Goal: Task Accomplishment & Management: Manage account settings

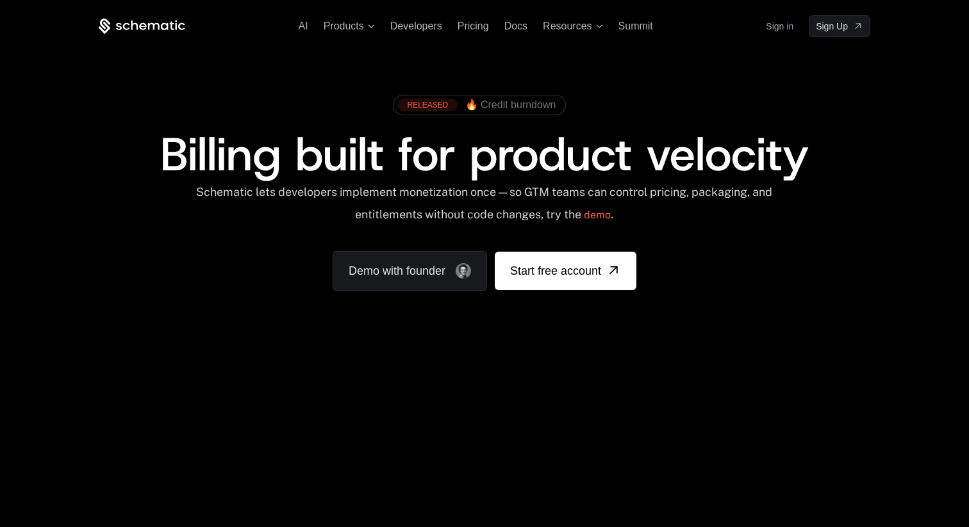
click at [781, 29] on link "Sign in" at bounding box center [780, 26] width 28 height 21
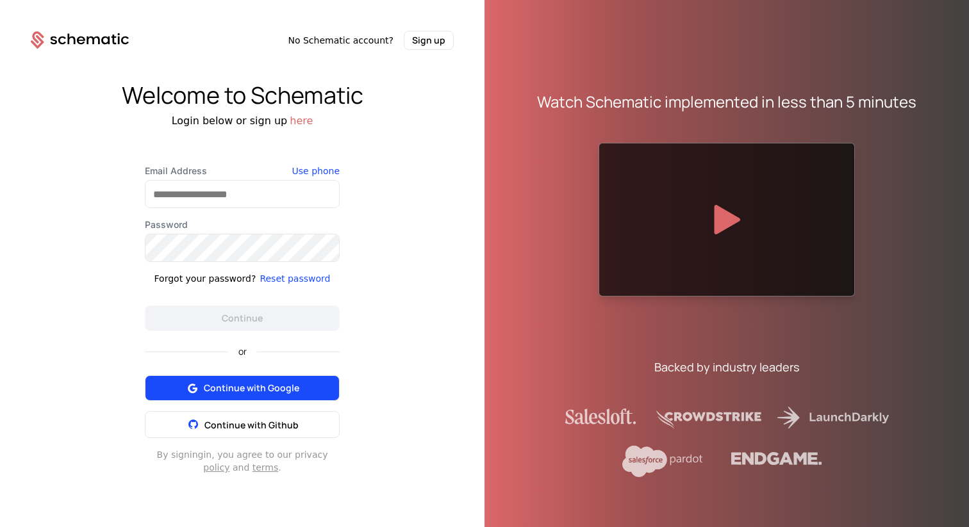
click at [270, 389] on span "Continue with Google" at bounding box center [251, 388] width 95 height 13
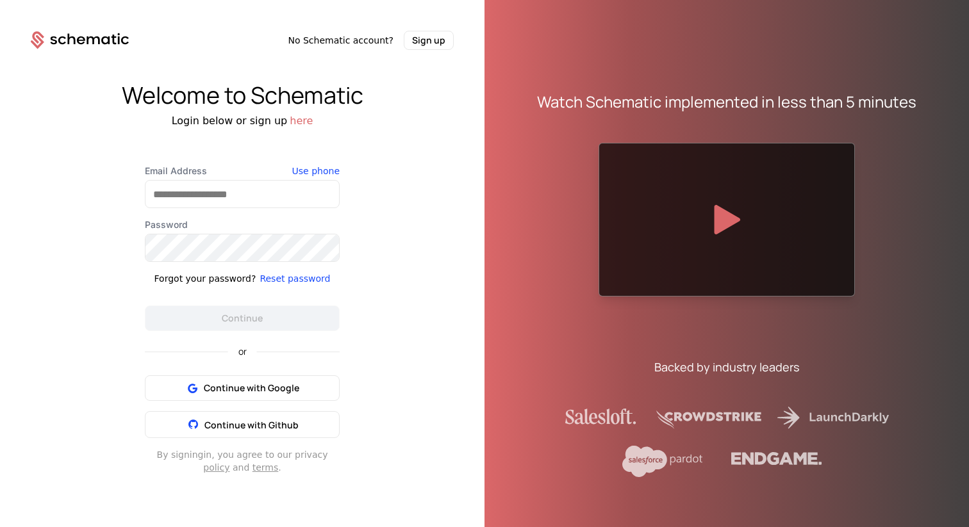
click at [297, 123] on button "here" at bounding box center [301, 120] width 23 height 15
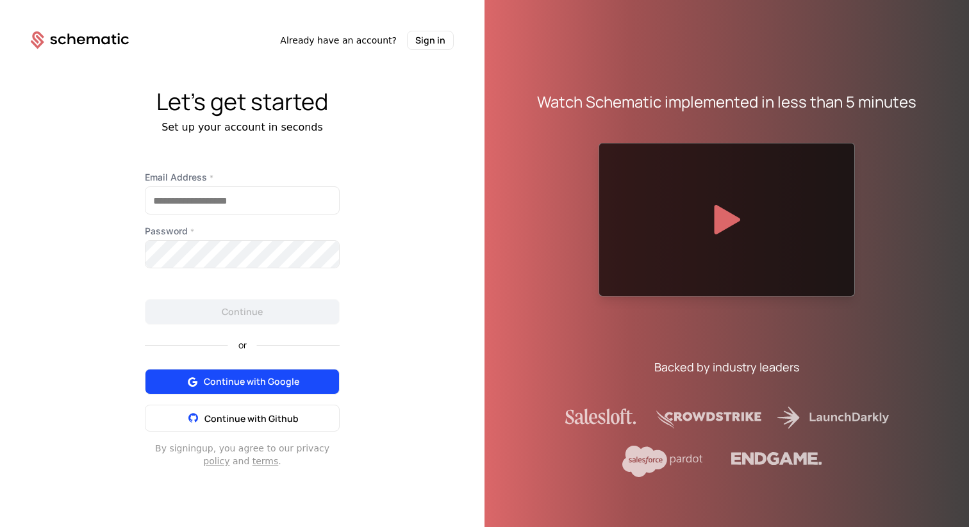
click at [263, 379] on span "Continue with Google" at bounding box center [251, 381] width 95 height 13
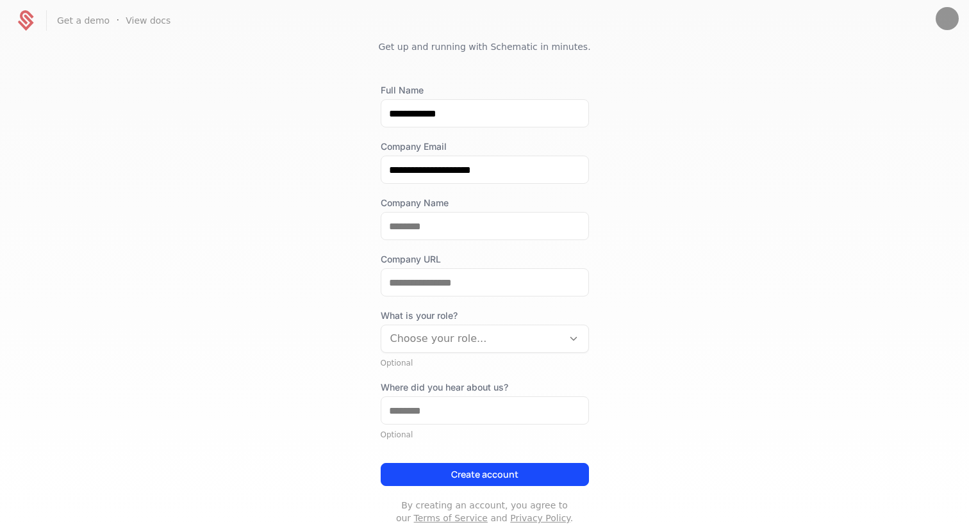
scroll to position [49, 0]
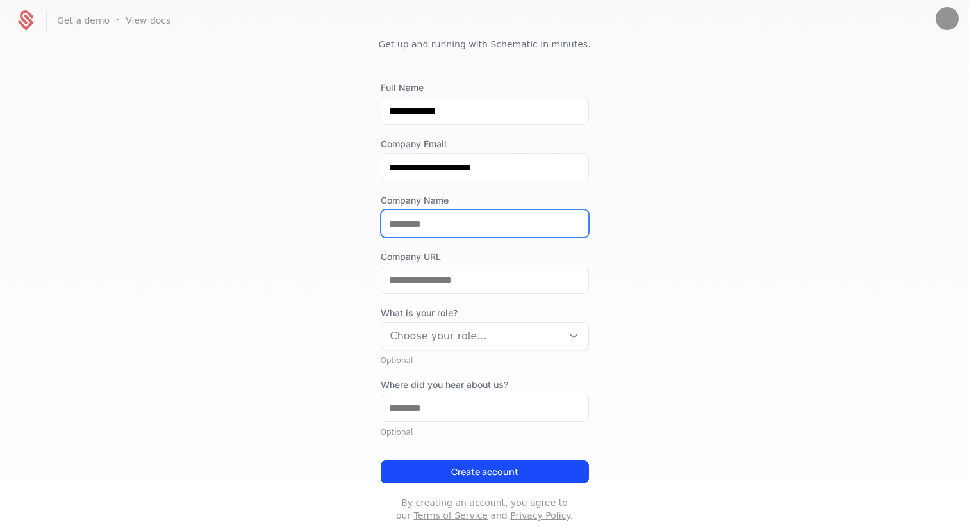
click at [511, 222] on input "Company Name" at bounding box center [484, 223] width 207 height 27
type input "*****"
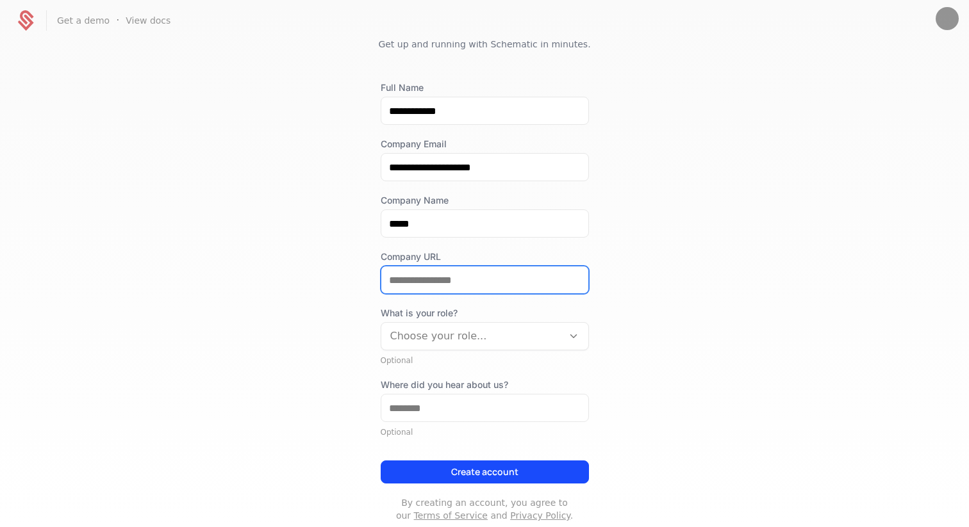
click at [510, 288] on input "Company URL" at bounding box center [484, 280] width 207 height 27
type input "**********"
click at [548, 344] on div at bounding box center [471, 336] width 163 height 18
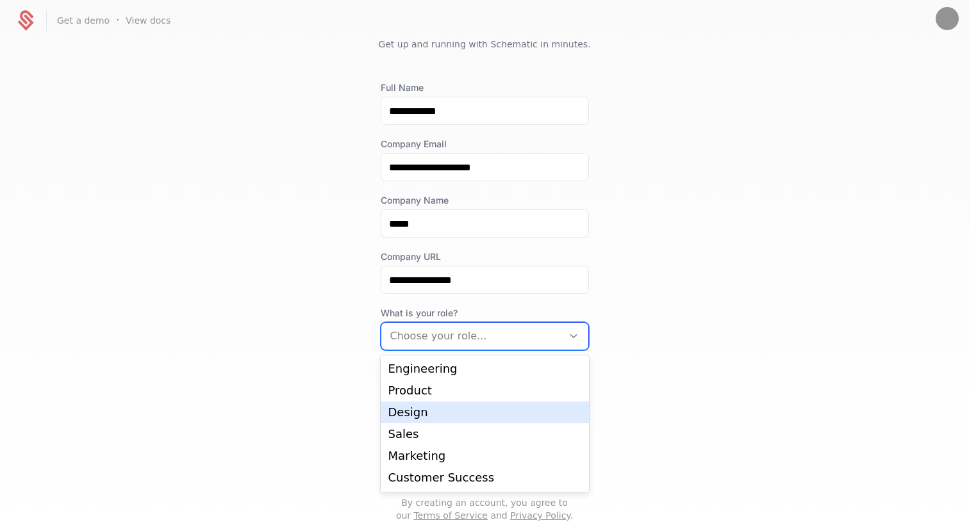
scroll to position [21, 0]
click at [514, 423] on div "Sales" at bounding box center [485, 414] width 208 height 22
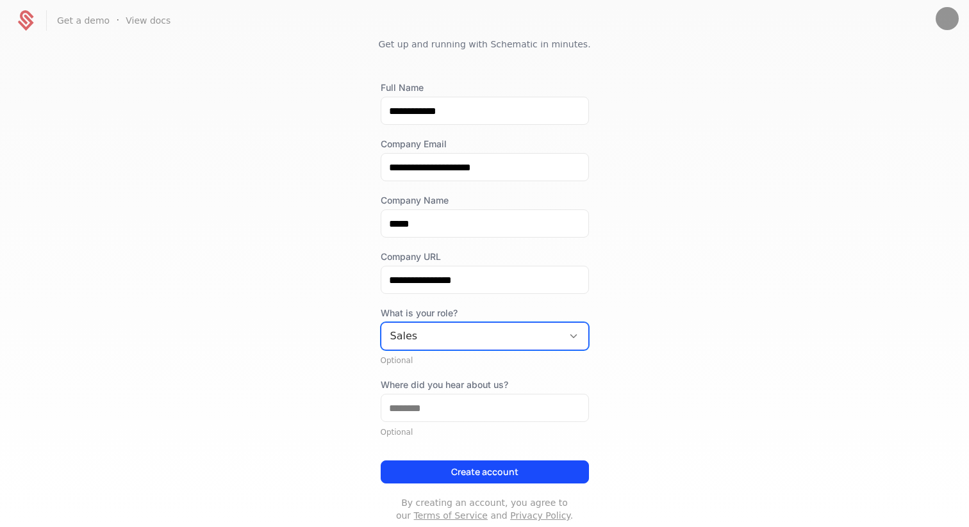
scroll to position [81, 0]
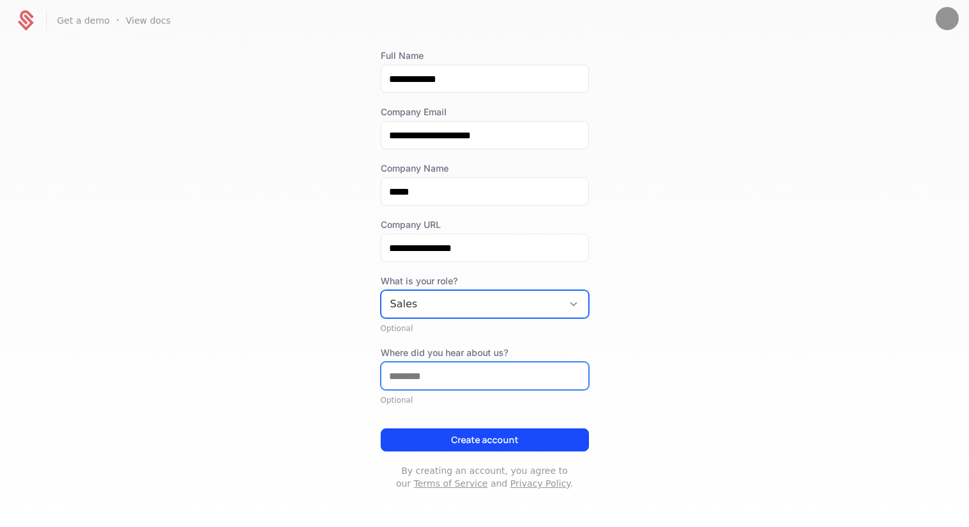
click at [472, 370] on input "Where did you hear about us?" at bounding box center [484, 376] width 207 height 27
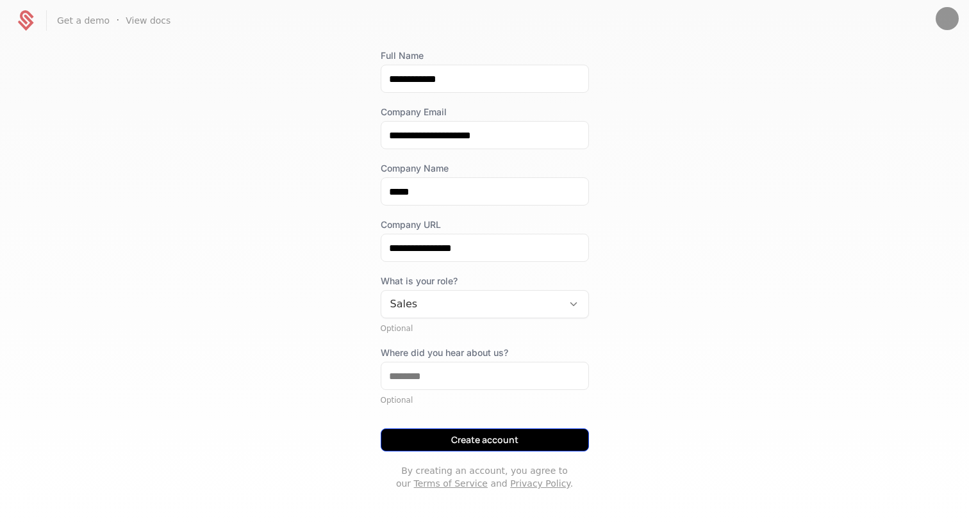
click at [501, 441] on button "Create account" at bounding box center [485, 440] width 208 height 23
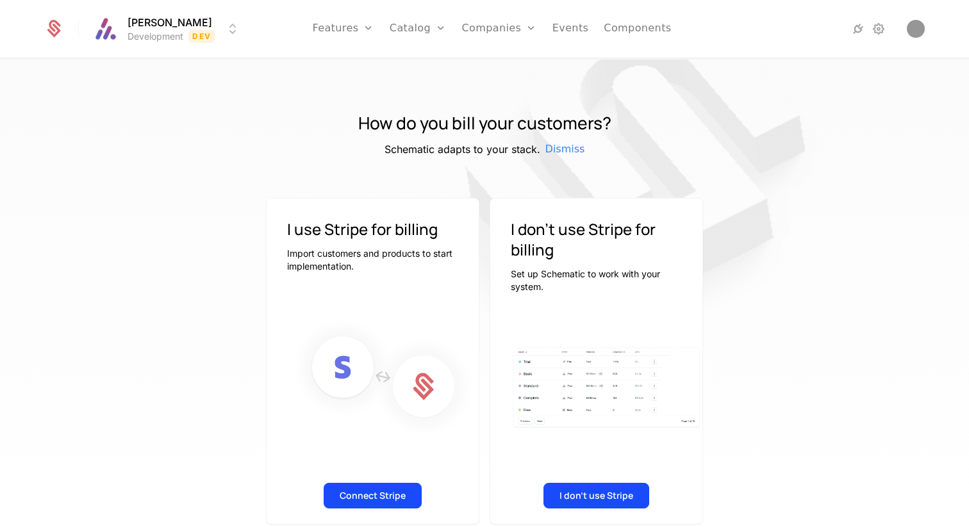
scroll to position [20, 0]
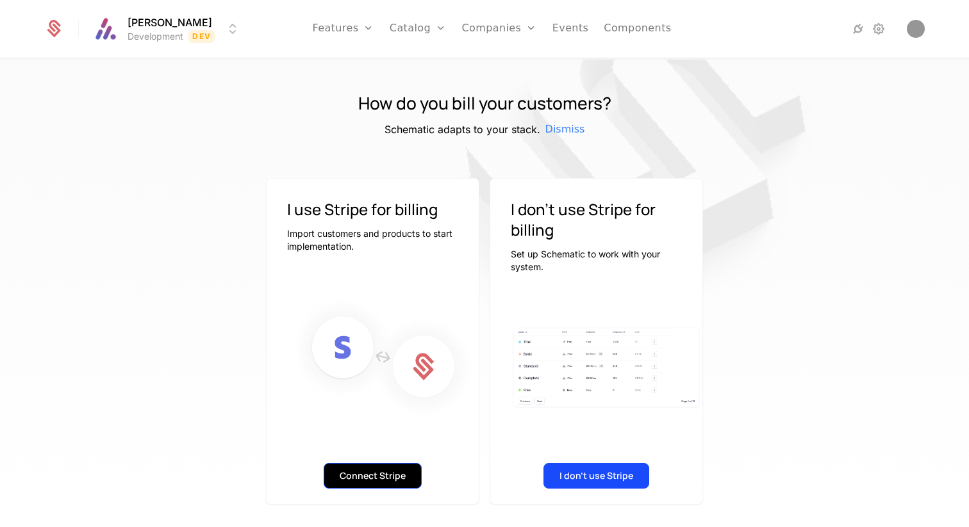
click at [395, 475] on button "Connect Stripe" at bounding box center [373, 476] width 98 height 26
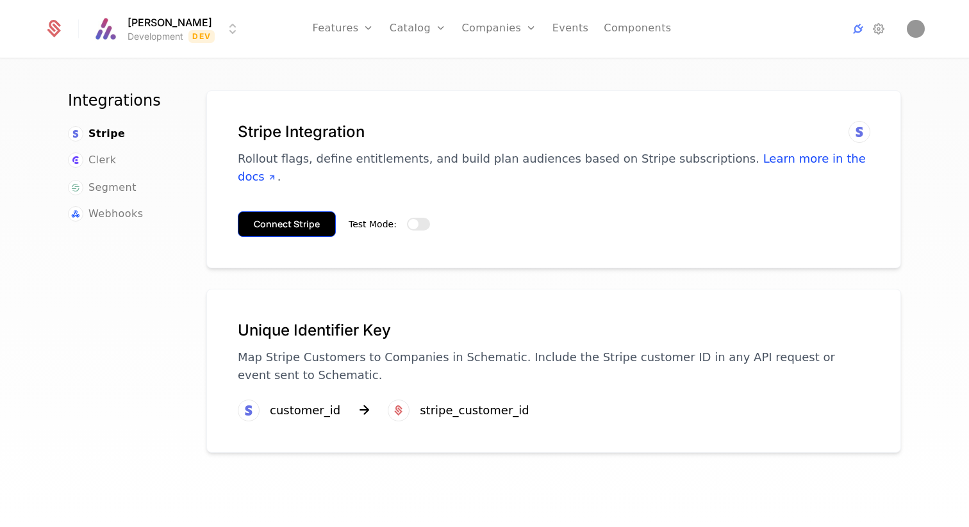
click at [281, 211] on button "Connect Stripe" at bounding box center [287, 224] width 98 height 26
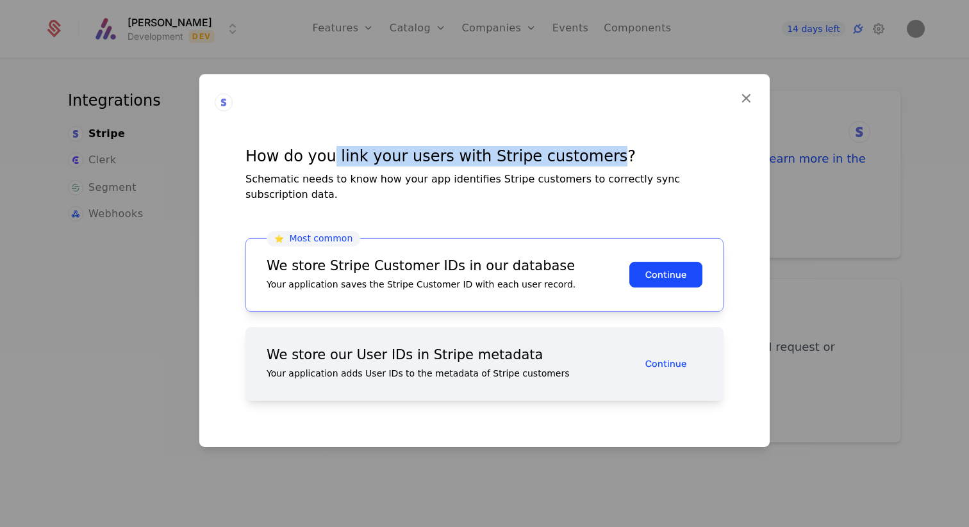
drag, startPoint x: 326, startPoint y: 165, endPoint x: 570, endPoint y: 169, distance: 244.2
click at [570, 166] on div "How do you link your users with Stripe customers?" at bounding box center [484, 155] width 478 height 21
click at [654, 267] on button "Continue" at bounding box center [665, 275] width 73 height 26
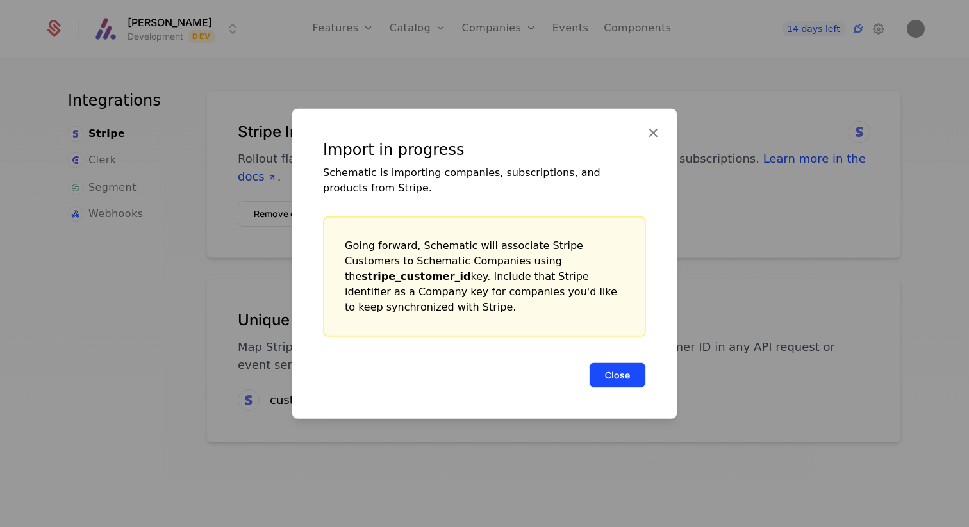
click at [613, 362] on button "Close" at bounding box center [617, 375] width 57 height 26
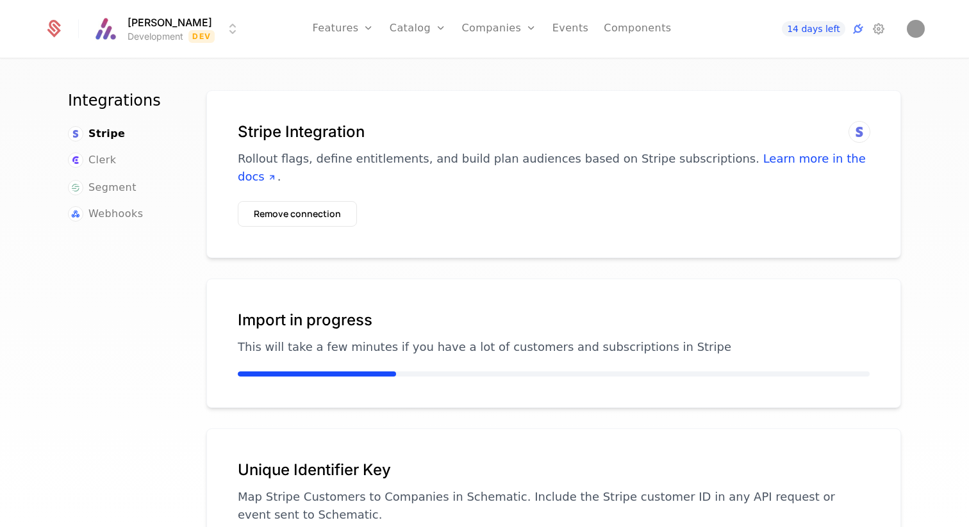
scroll to position [6, 0]
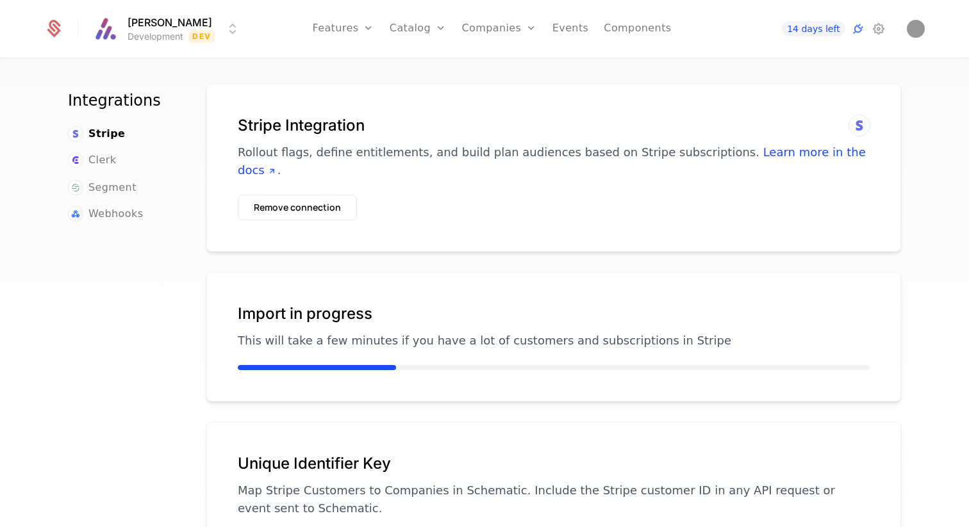
click at [203, 38] on html "[PERSON_NAME] Development Dev Features Features Flags Catalog Plans Add Ons Con…" at bounding box center [484, 263] width 969 height 527
click at [203, 35] on html "[PERSON_NAME] Development Dev Features Features Flags Catalog Plans Add Ons Con…" at bounding box center [484, 263] width 969 height 527
click at [301, 304] on h1 "Import in progress" at bounding box center [554, 314] width 632 height 21
click at [281, 332] on p "This will take a few minutes if you have a lot of customers and subscriptions i…" at bounding box center [554, 341] width 632 height 18
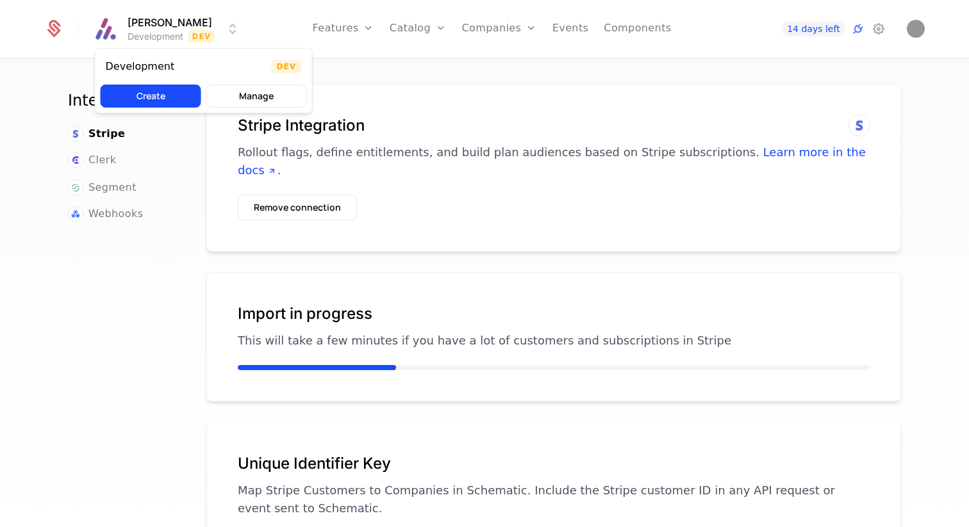
click at [196, 32] on html "[PERSON_NAME] Development Dev Features Features Flags Catalog Plans Add Ons Con…" at bounding box center [484, 263] width 969 height 527
click at [318, 188] on html "[PERSON_NAME] Development Dev Features Features Flags Catalog Plans Add Ons Con…" at bounding box center [484, 263] width 969 height 527
drag, startPoint x: 343, startPoint y: 152, endPoint x: 334, endPoint y: 145, distance: 10.5
click at [343, 151] on p "Rollout flags, define entitlements, and build plan audiences based on Stripe su…" at bounding box center [554, 162] width 632 height 36
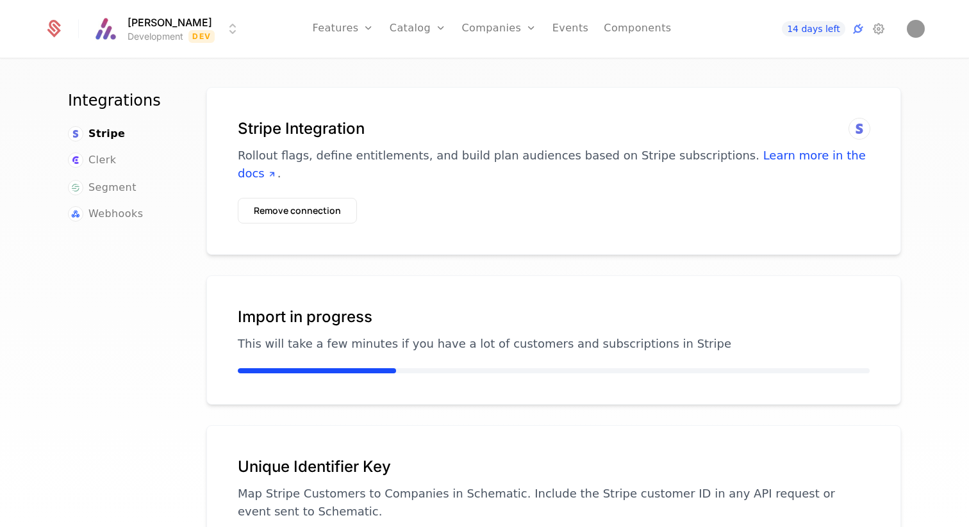
scroll to position [4, 0]
click at [196, 37] on html "[PERSON_NAME] Development Dev Features Features Flags Catalog Plans Add Ons Con…" at bounding box center [484, 263] width 969 height 527
click at [222, 69] on div "Development Dev" at bounding box center [203, 67] width 217 height 26
click at [222, 37] on html "[PERSON_NAME] Development Dev Features Features Flags Catalog Plans Add Ons Con…" at bounding box center [484, 263] width 969 height 527
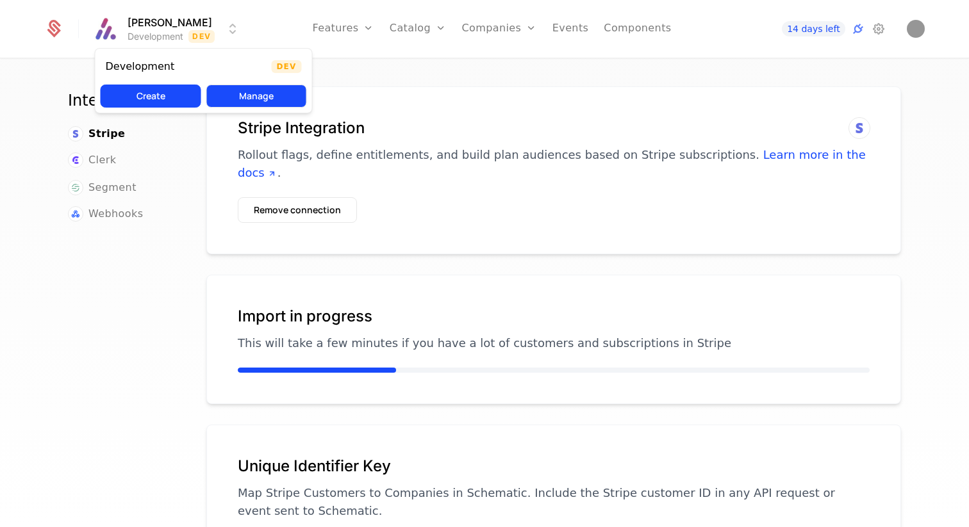
click at [243, 99] on button "Manage" at bounding box center [256, 96] width 101 height 23
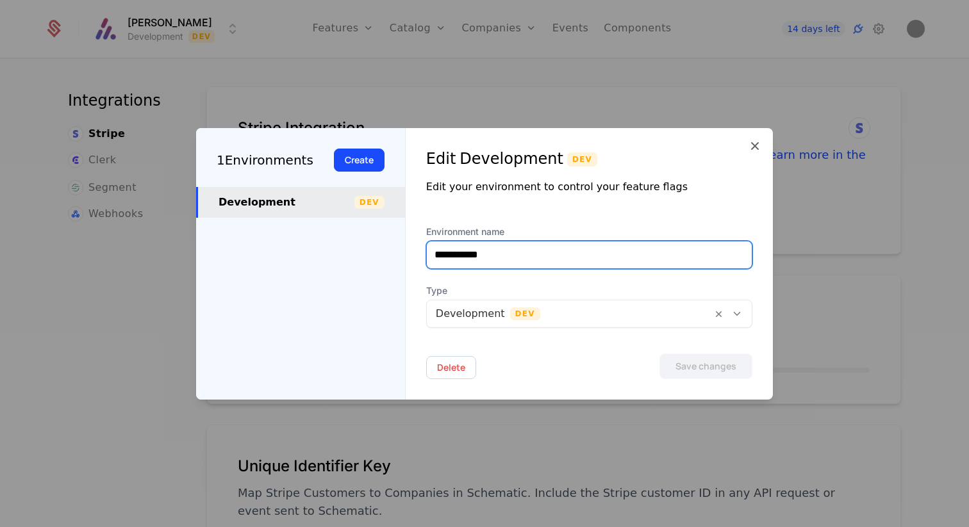
click at [536, 260] on input "**********" at bounding box center [589, 255] width 325 height 27
type input "**********"
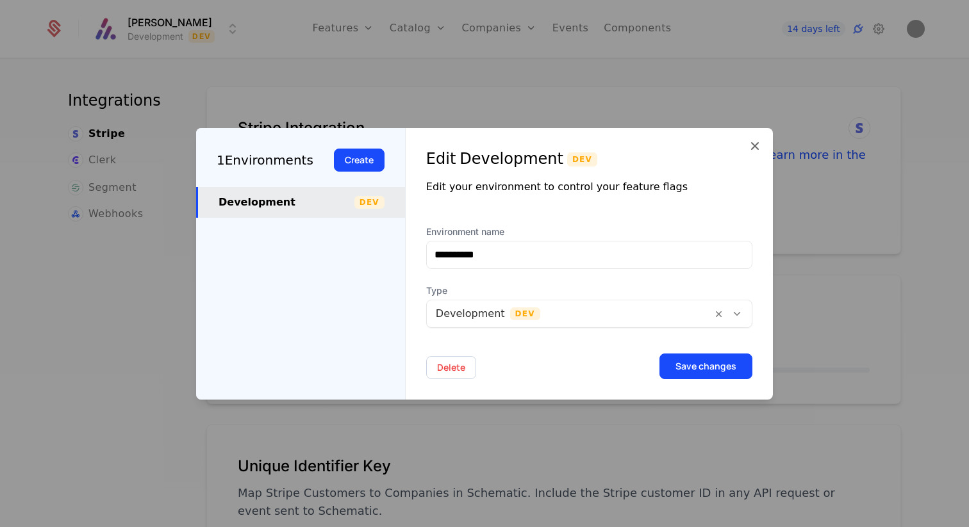
click at [633, 318] on div at bounding box center [569, 314] width 267 height 18
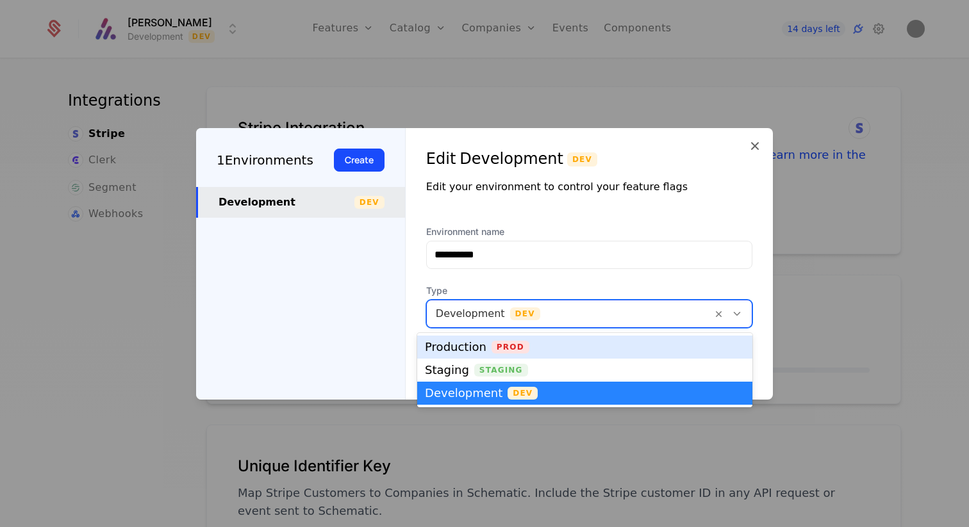
click at [582, 345] on div "Production Prod" at bounding box center [585, 347] width 320 height 13
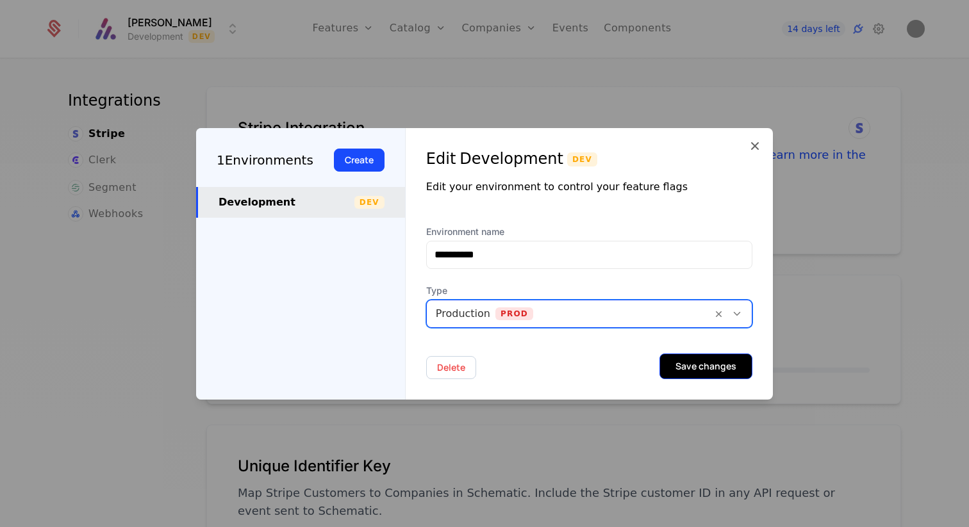
click at [684, 364] on button "Save changes" at bounding box center [705, 367] width 93 height 26
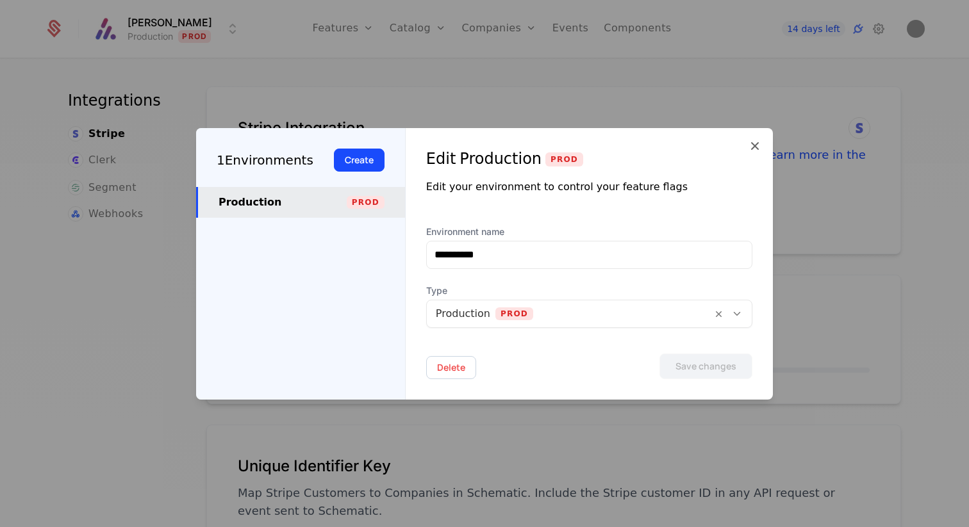
click at [751, 147] on icon at bounding box center [754, 145] width 15 height 15
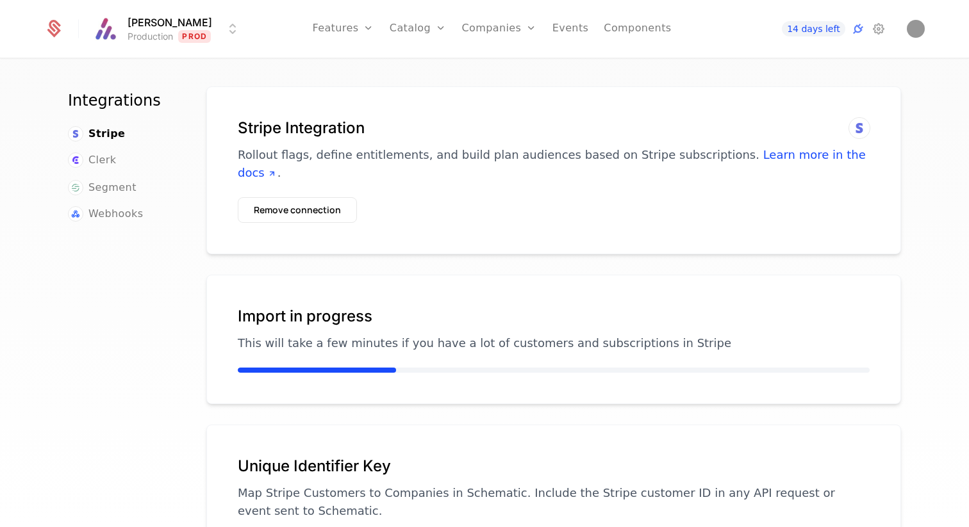
scroll to position [0, 0]
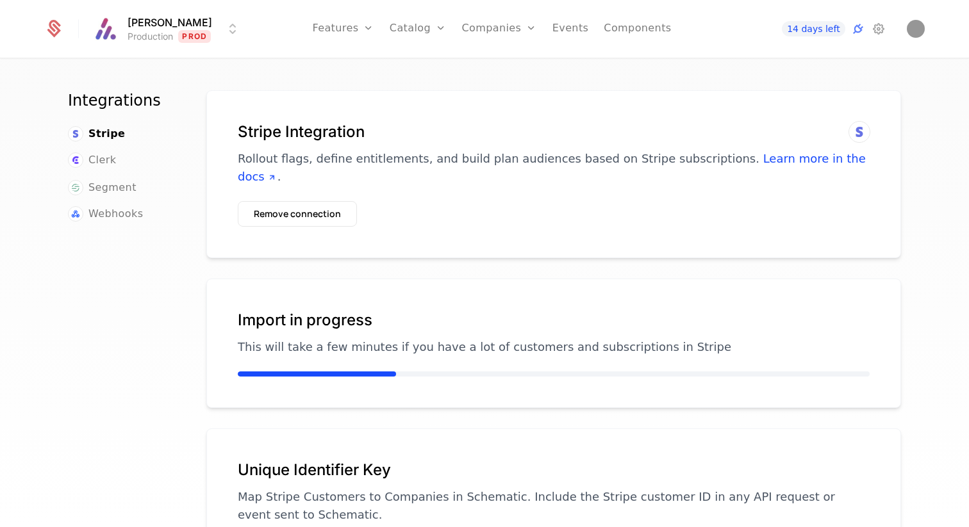
click at [918, 103] on div "Integrations Stripe Clerk Segment Webhooks Stripe Integration Rollout flags, de…" at bounding box center [484, 297] width 969 height 475
click at [302, 130] on h1 "Stripe Integration" at bounding box center [554, 132] width 632 height 21
drag, startPoint x: 251, startPoint y: 132, endPoint x: 473, endPoint y: 135, distance: 221.7
click at [469, 135] on h1 "Stripe Integration" at bounding box center [554, 132] width 632 height 21
click at [473, 135] on h1 "Stripe Integration" at bounding box center [554, 132] width 632 height 21
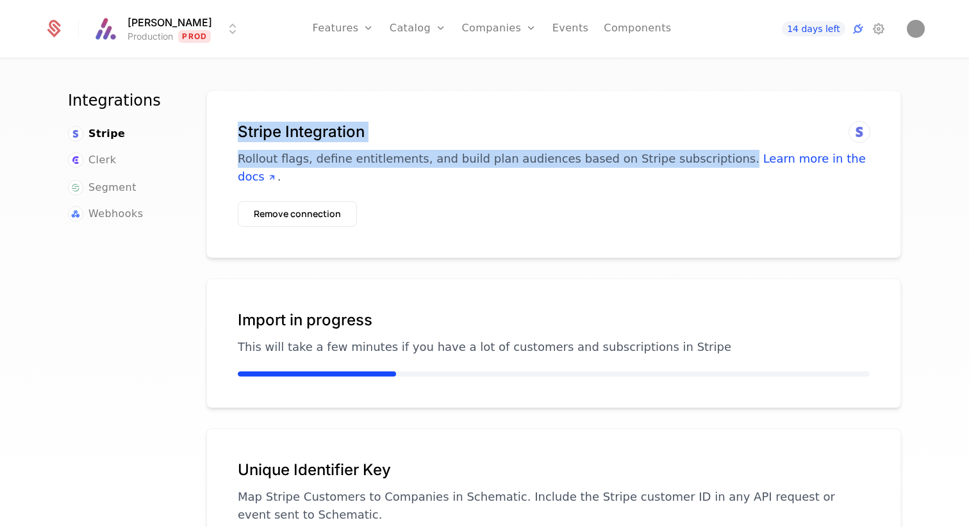
drag, startPoint x: 238, startPoint y: 134, endPoint x: 700, endPoint y: 161, distance: 462.1
click at [700, 161] on div "Stripe Integration Rollout flags, define entitlements, and build plan audiences…" at bounding box center [554, 154] width 632 height 64
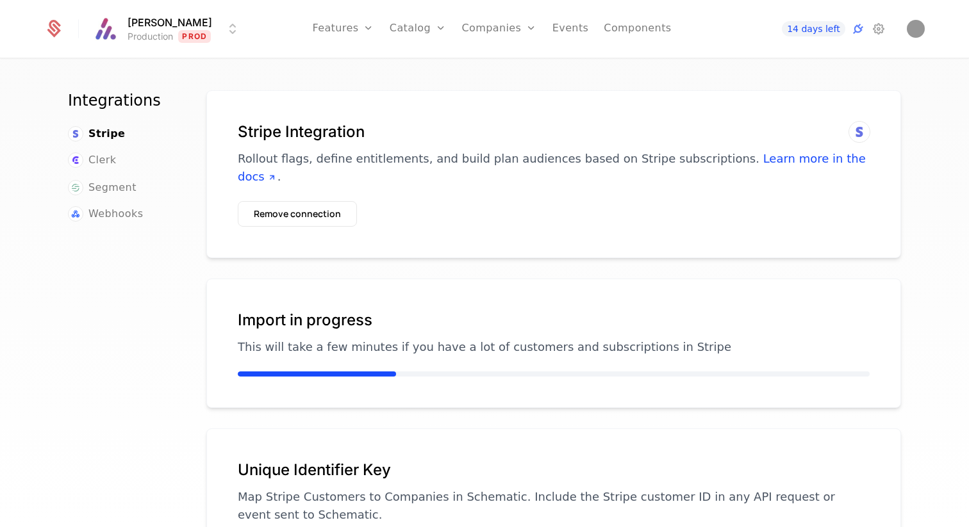
click at [700, 161] on p "Rollout flags, define entitlements, and build plan audiences based on Stripe su…" at bounding box center [554, 168] width 632 height 36
click at [481, 67] on link "Companies" at bounding box center [506, 70] width 59 height 15
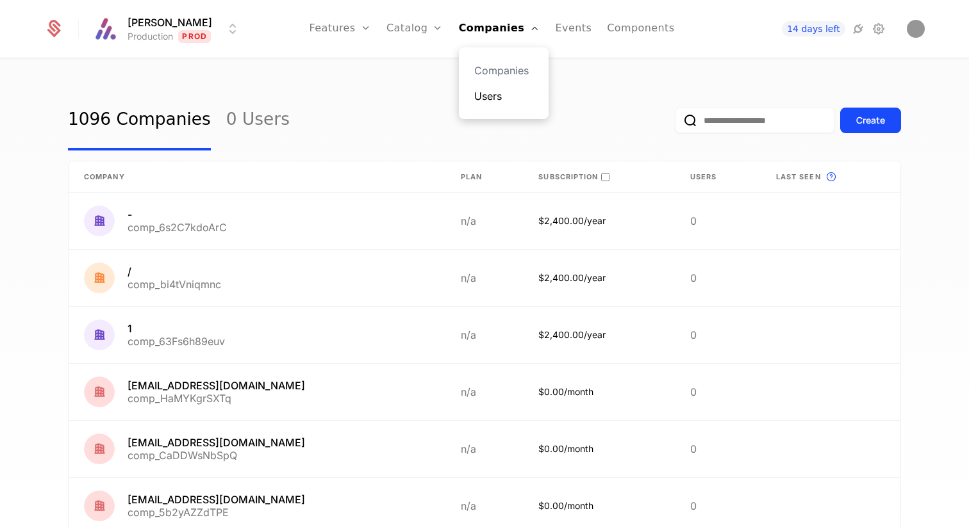
click at [494, 98] on link "Users" at bounding box center [503, 95] width 59 height 15
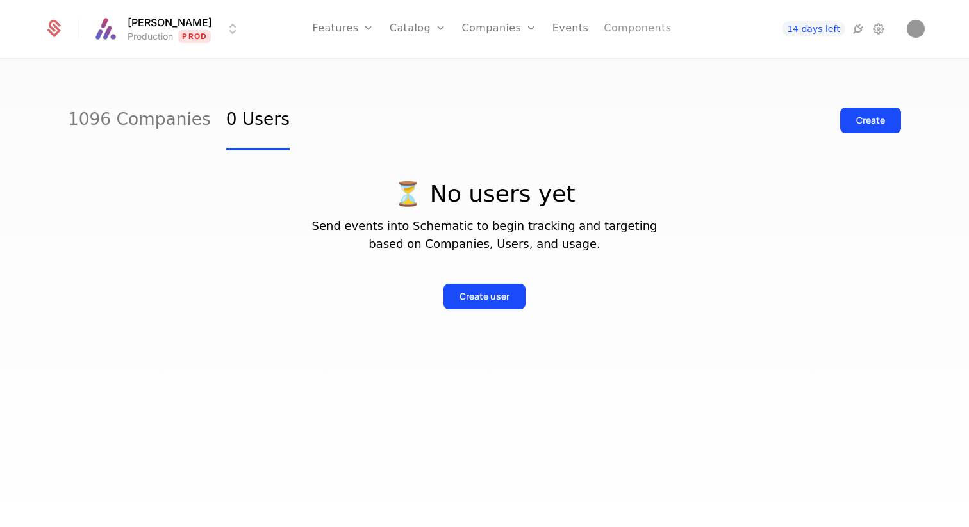
click at [625, 30] on link "Components" at bounding box center [637, 29] width 67 height 58
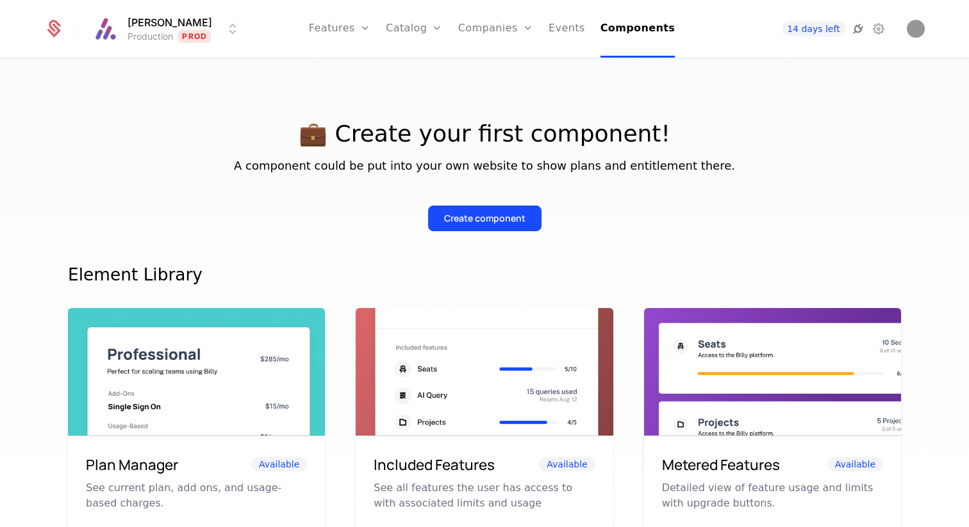
click at [857, 31] on icon at bounding box center [857, 28] width 15 height 15
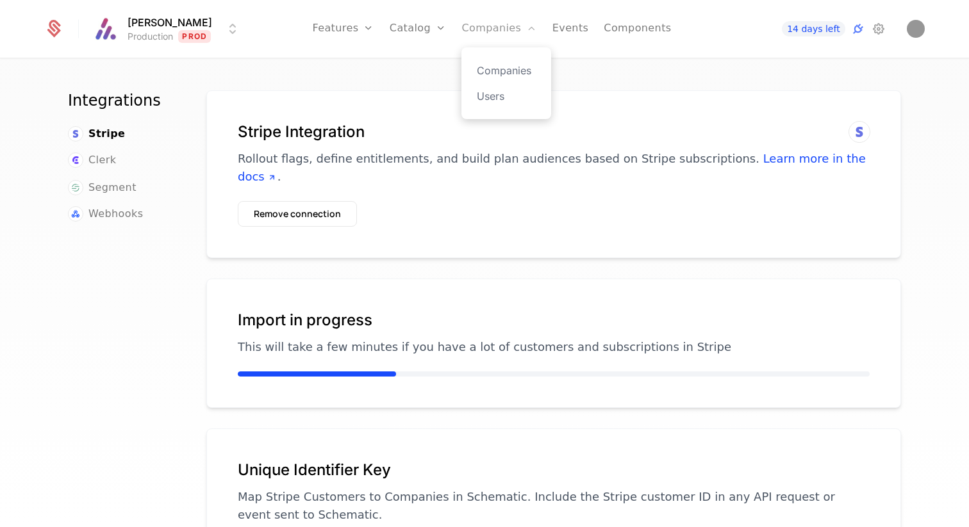
click at [476, 31] on link "Companies" at bounding box center [498, 29] width 75 height 58
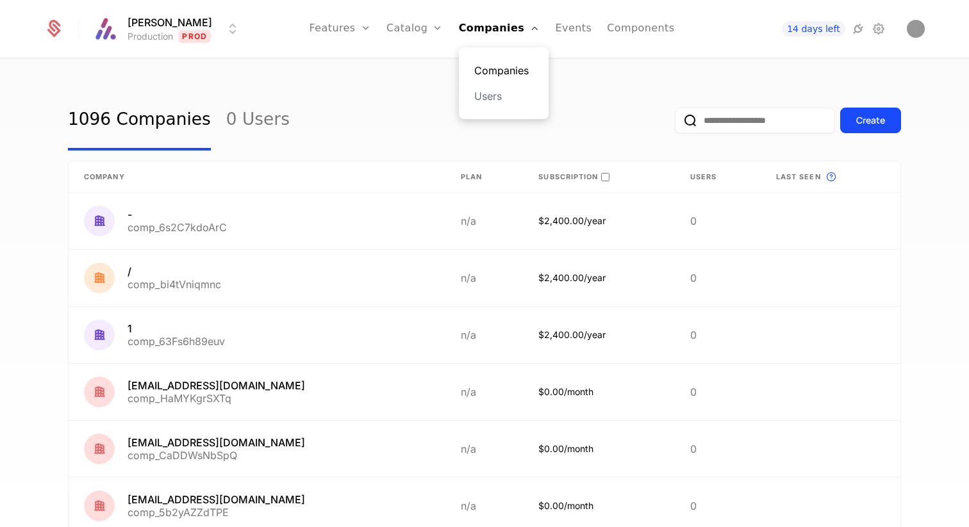
click at [486, 71] on link "Companies" at bounding box center [503, 70] width 59 height 15
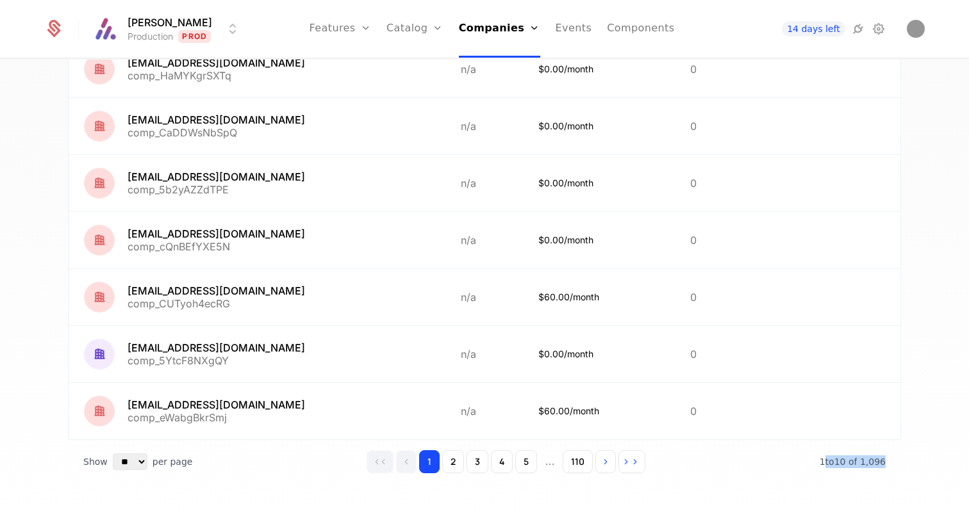
drag, startPoint x: 829, startPoint y: 461, endPoint x: 930, endPoint y: 463, distance: 101.3
click at [930, 463] on div "1096 Companies 0 Users Create Company Plan Subscription Users Last seen This is…" at bounding box center [484, 297] width 969 height 475
click at [933, 464] on div "1096 Companies 0 Users Create Company Plan Subscription Users Last seen This is…" at bounding box center [484, 297] width 969 height 475
click at [602, 465] on button "Go to next page" at bounding box center [605, 461] width 21 height 23
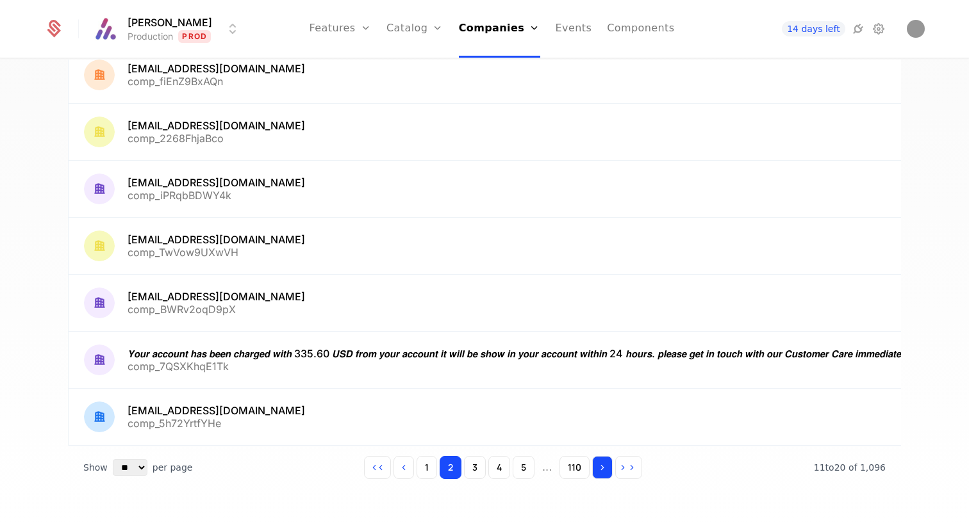
scroll to position [329, 0]
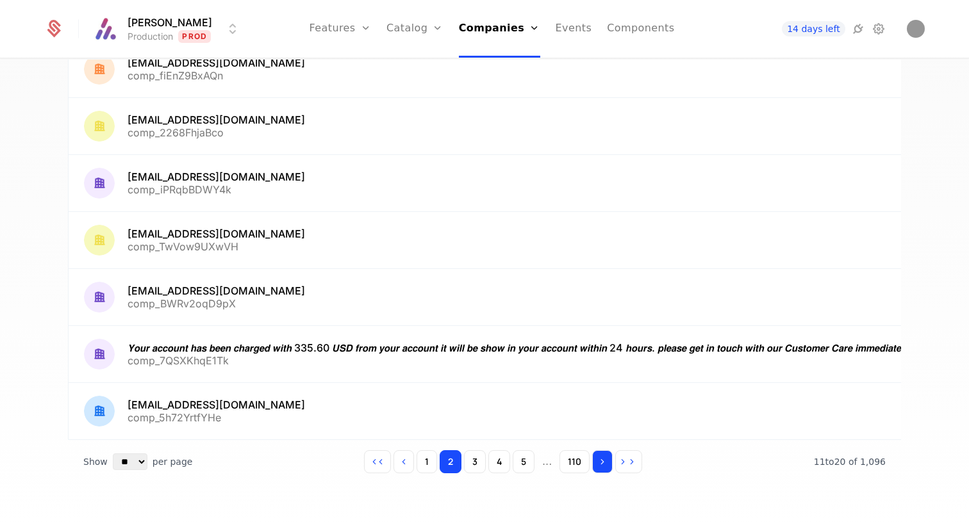
click at [602, 465] on icon "Go to next page" at bounding box center [602, 462] width 9 height 9
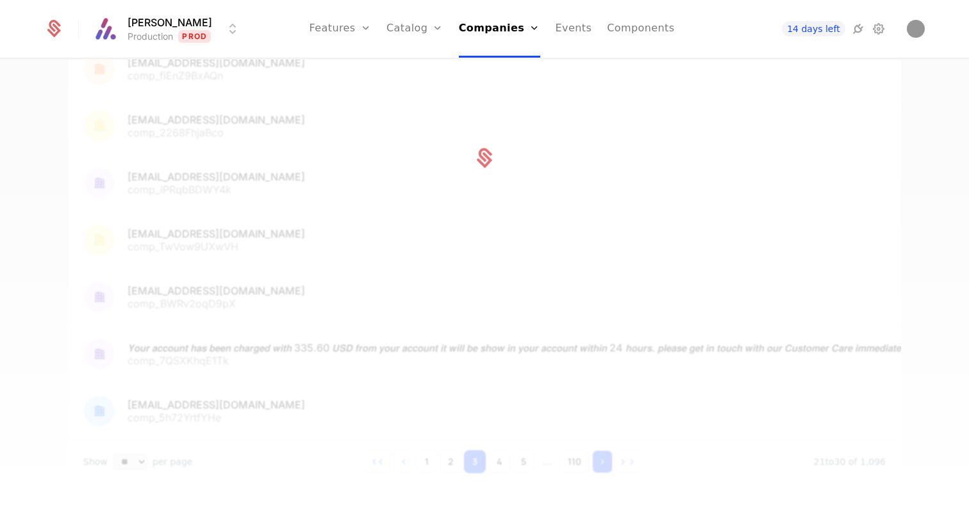
scroll to position [323, 0]
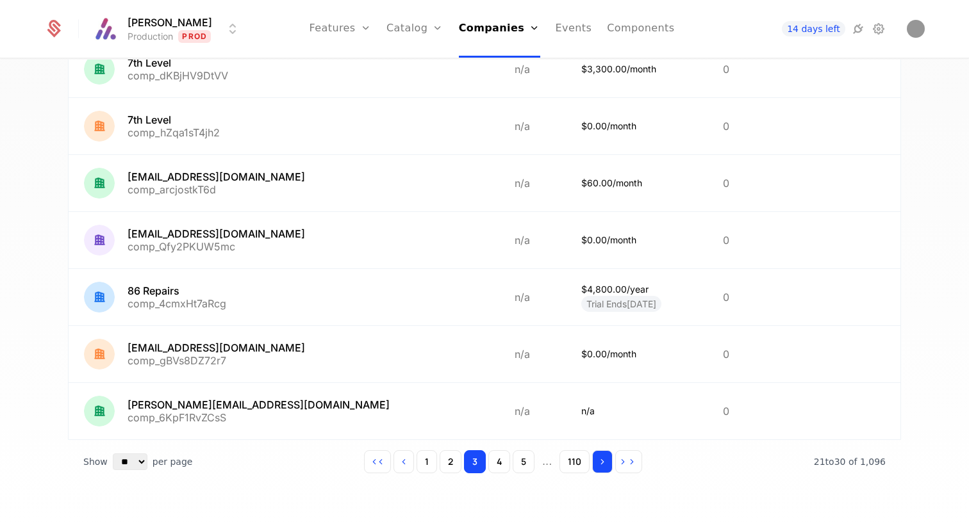
click at [602, 465] on icon "Go to next page" at bounding box center [602, 462] width 9 height 9
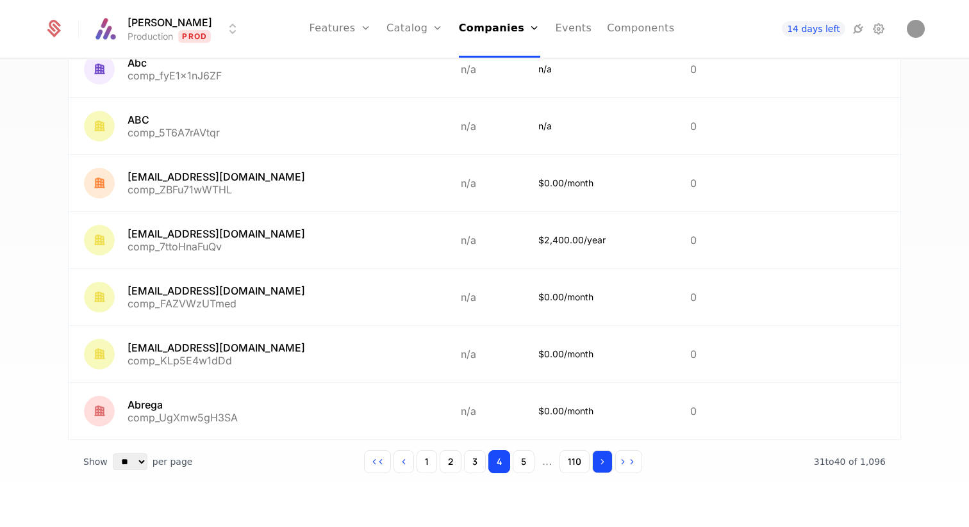
click at [602, 465] on icon "Go to next page" at bounding box center [602, 462] width 9 height 9
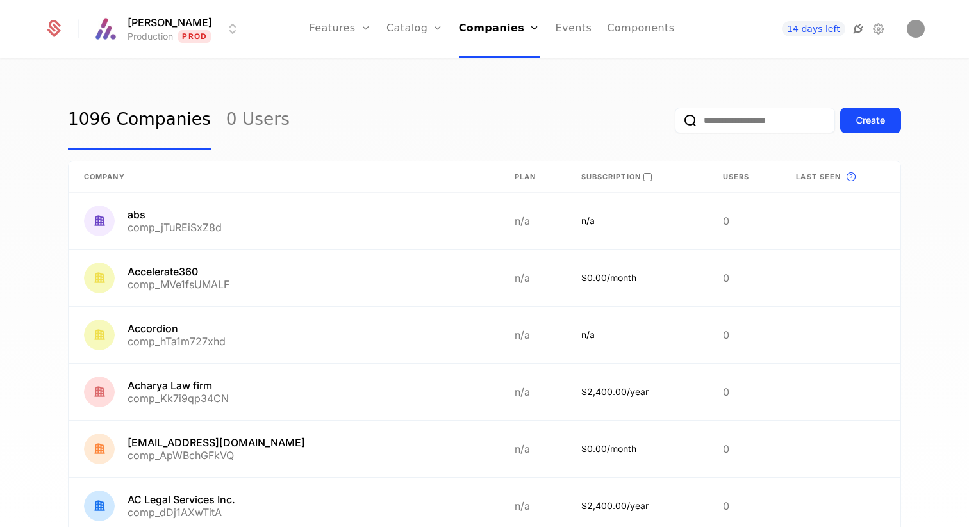
click at [861, 31] on icon at bounding box center [857, 28] width 15 height 15
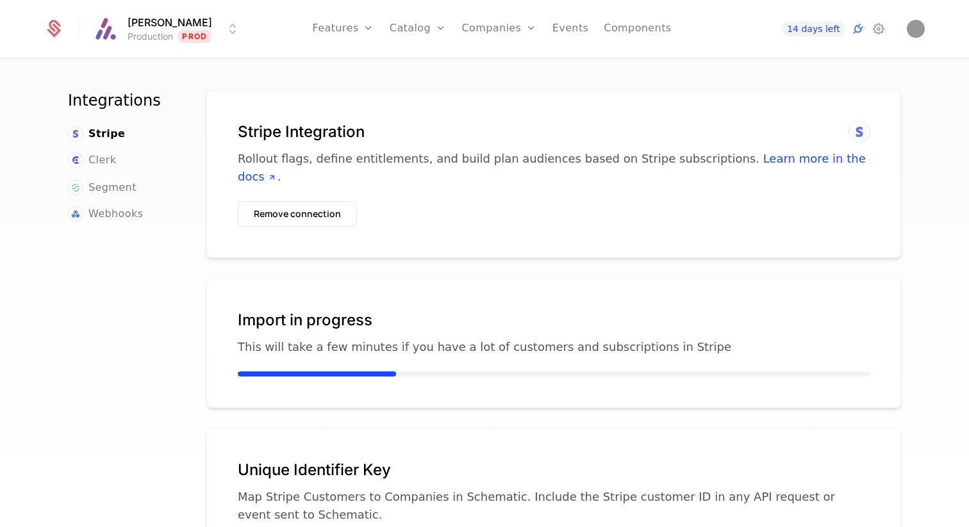
scroll to position [70, 0]
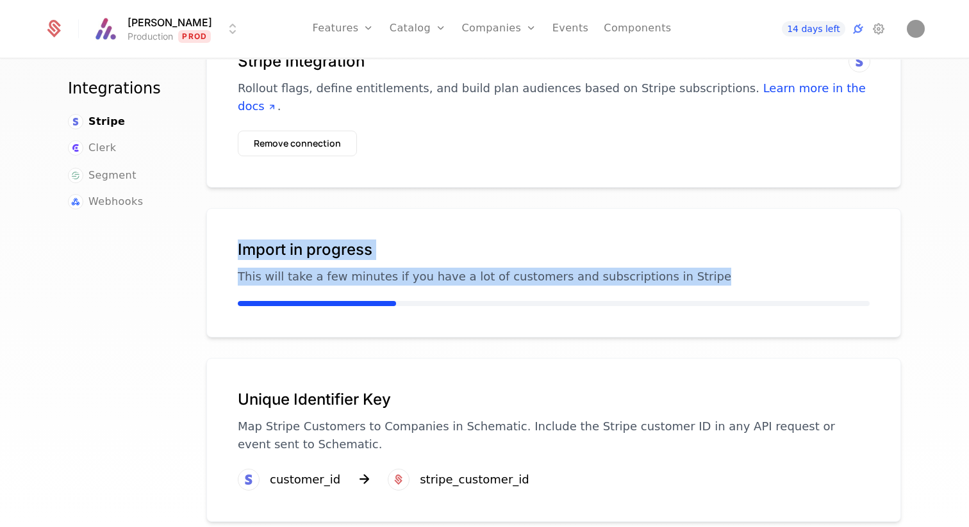
drag, startPoint x: 238, startPoint y: 233, endPoint x: 688, endPoint y: 263, distance: 450.8
click at [688, 263] on div "Import in progress This will take a few minutes if you have a lot of customers …" at bounding box center [554, 263] width 632 height 46
click at [688, 268] on p "This will take a few minutes if you have a lot of customers and subscriptions i…" at bounding box center [554, 277] width 632 height 18
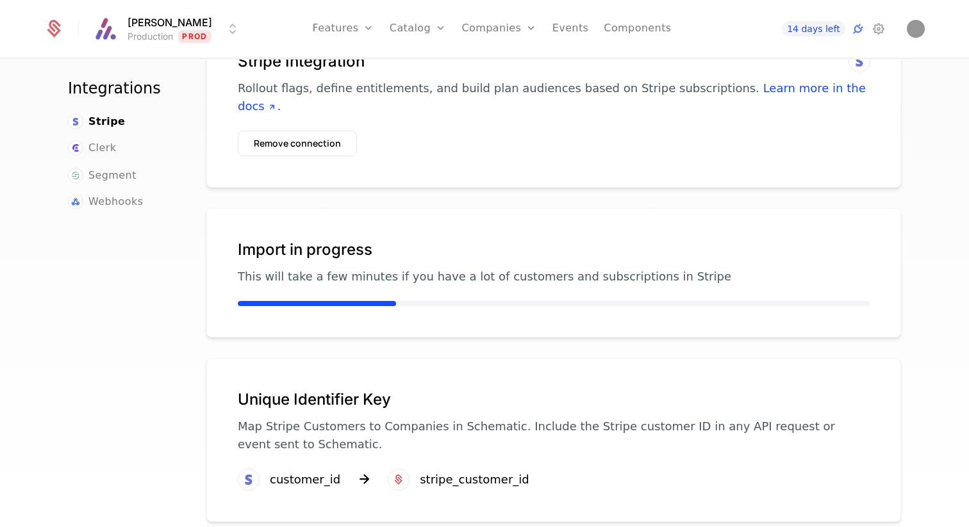
scroll to position [0, 0]
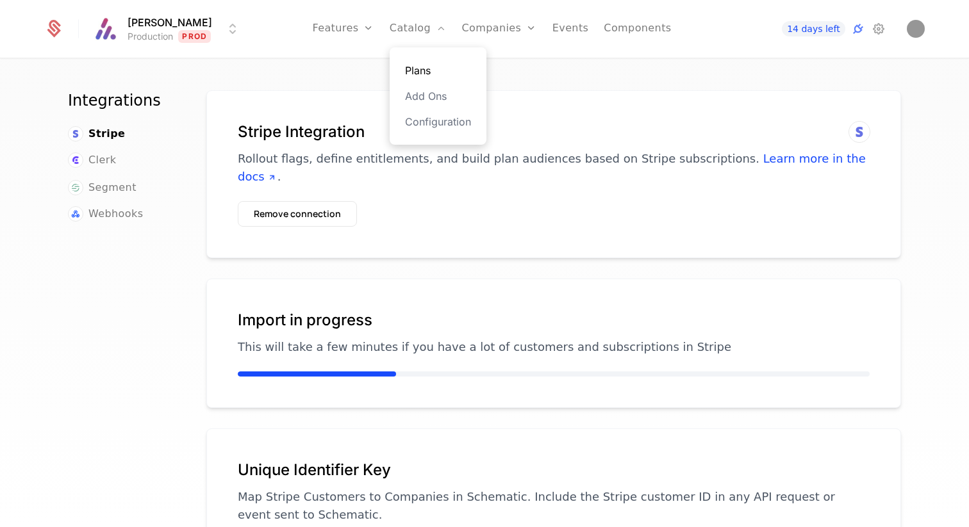
click at [424, 72] on link "Plans" at bounding box center [438, 70] width 66 height 15
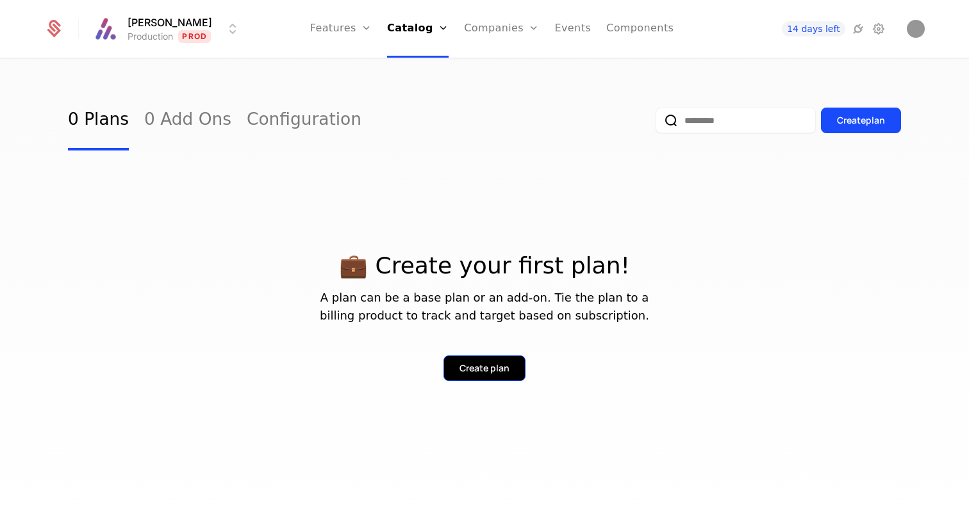
click at [488, 374] on div "Create plan" at bounding box center [484, 368] width 50 height 13
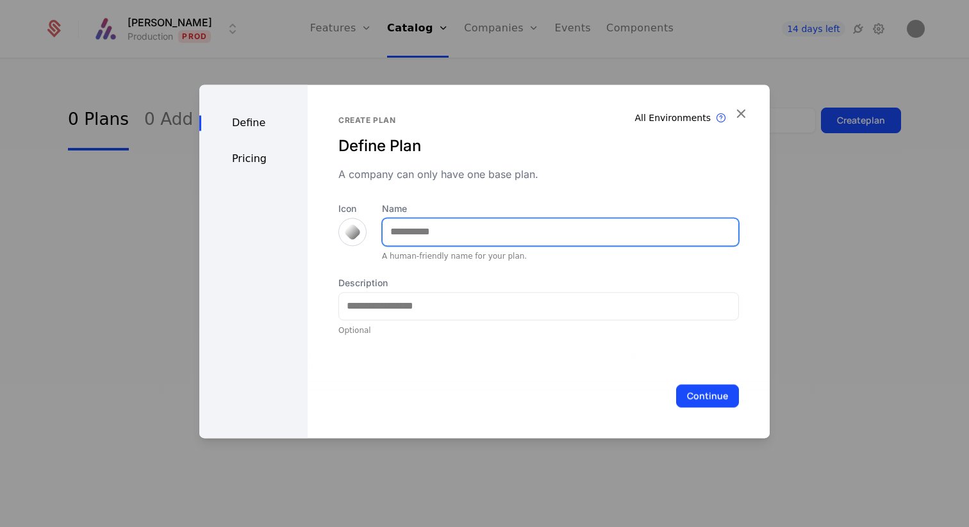
click at [429, 238] on input "Name" at bounding box center [561, 232] width 356 height 27
type input "****"
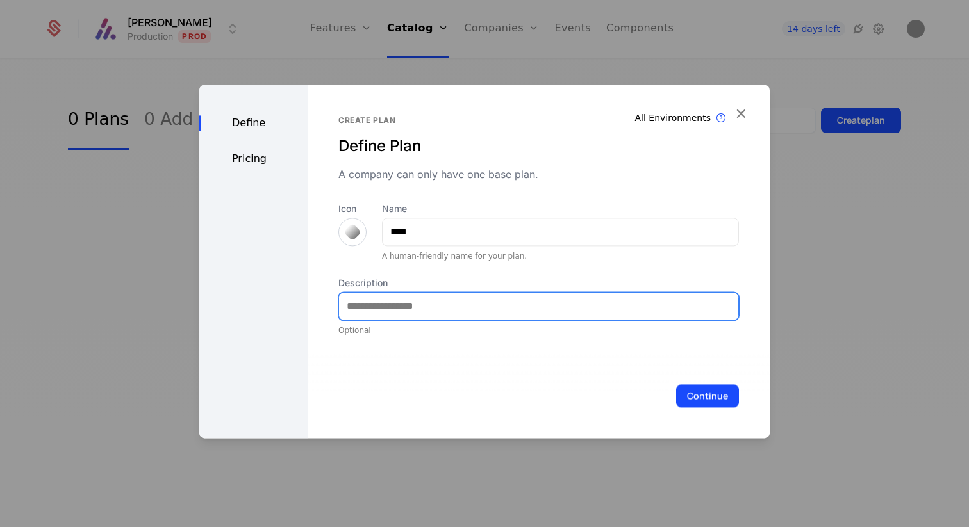
click at [395, 313] on input "Description" at bounding box center [538, 306] width 399 height 27
type input "**********"
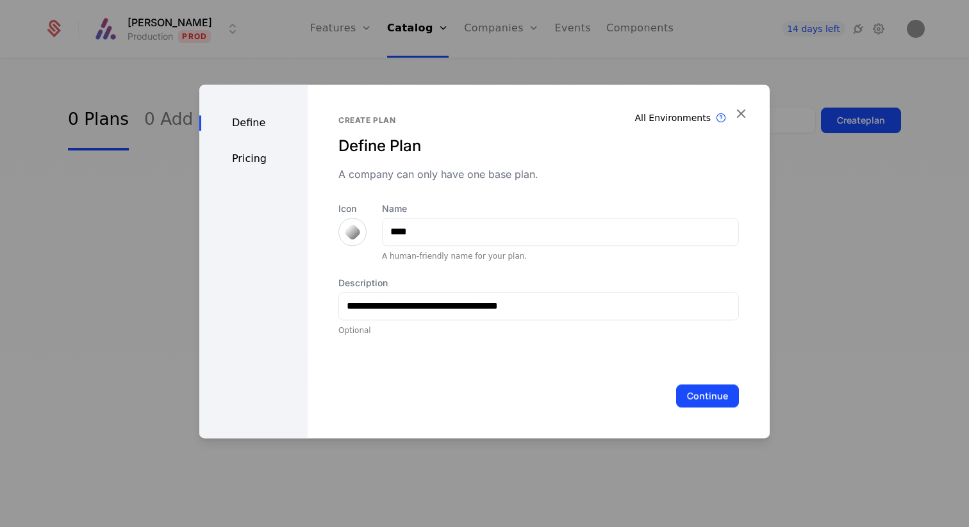
click at [441, 177] on div "A company can only have one base plan." at bounding box center [538, 174] width 400 height 15
click at [698, 395] on button "Continue" at bounding box center [707, 395] width 63 height 23
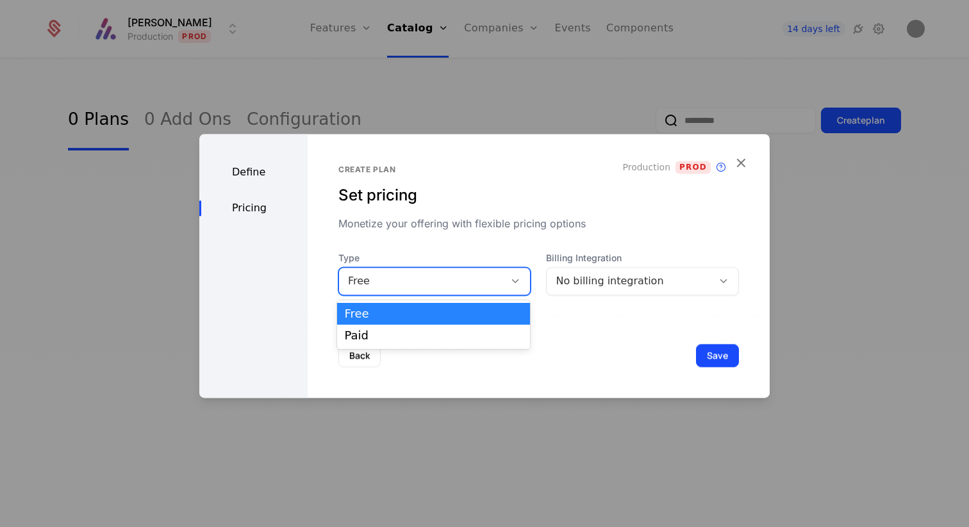
click at [443, 279] on div "Free" at bounding box center [422, 281] width 148 height 15
click at [445, 337] on div "Paid" at bounding box center [434, 336] width 178 height 12
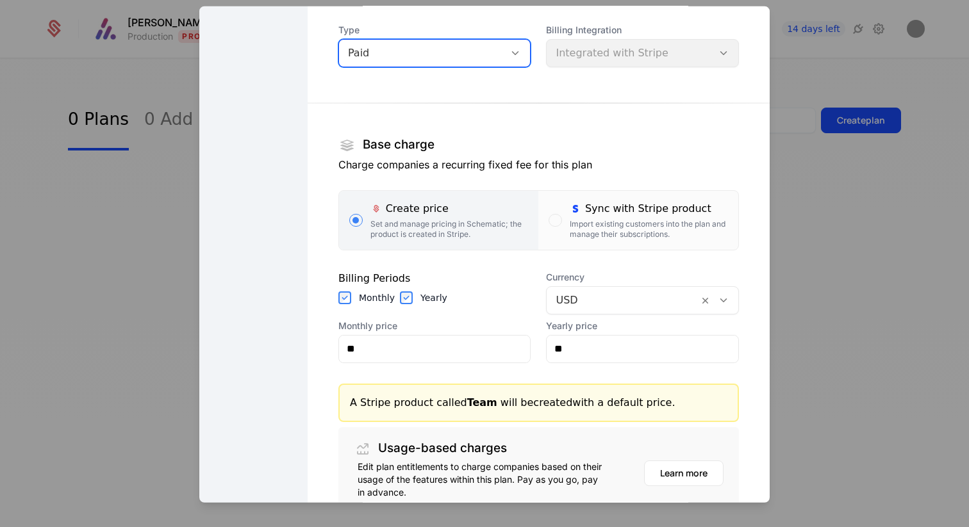
scroll to position [103, 0]
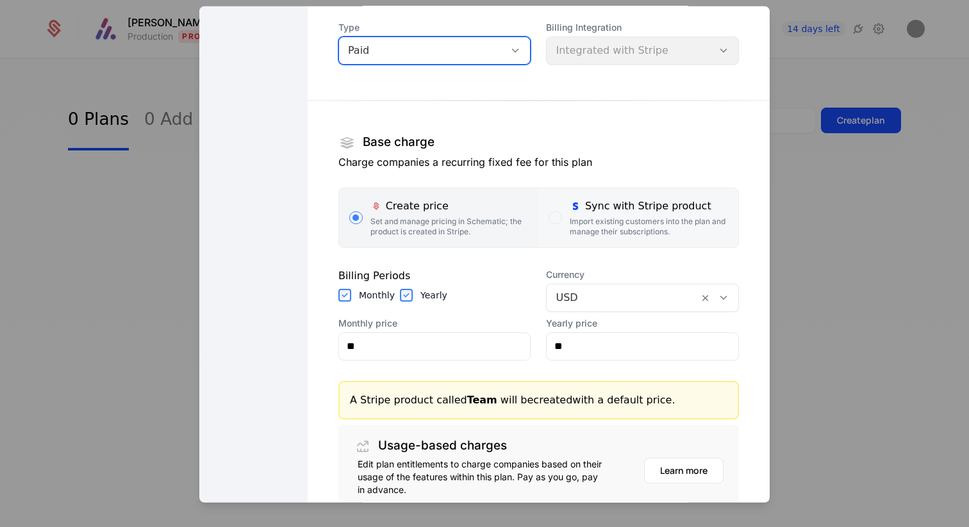
click at [579, 215] on div "Sync with Stripe product Import existing customers into the plan and manage the…" at bounding box center [649, 217] width 158 height 38
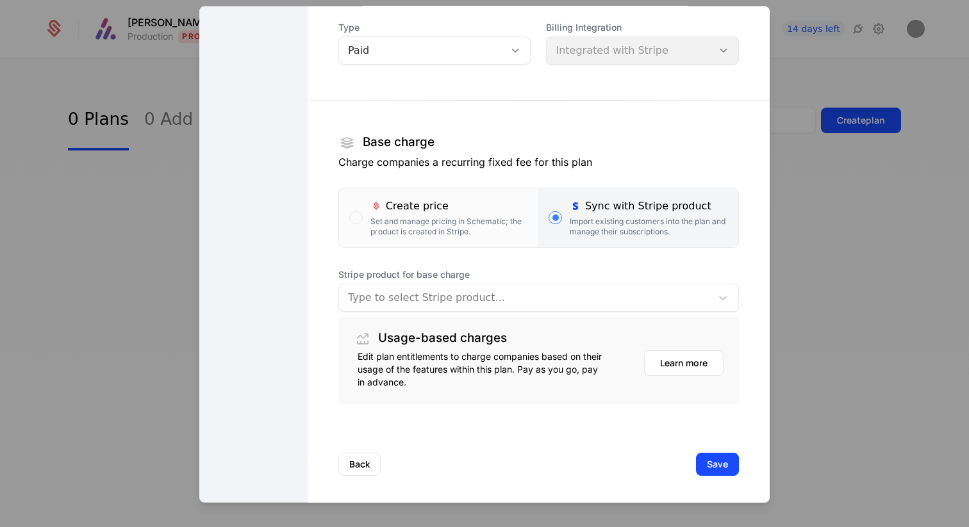
click at [482, 301] on div at bounding box center [525, 297] width 354 height 18
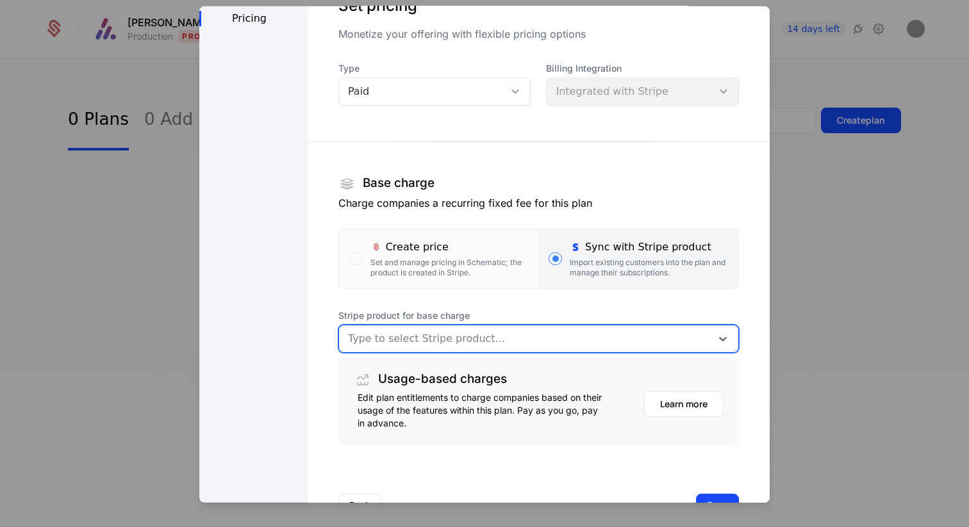
scroll to position [0, 0]
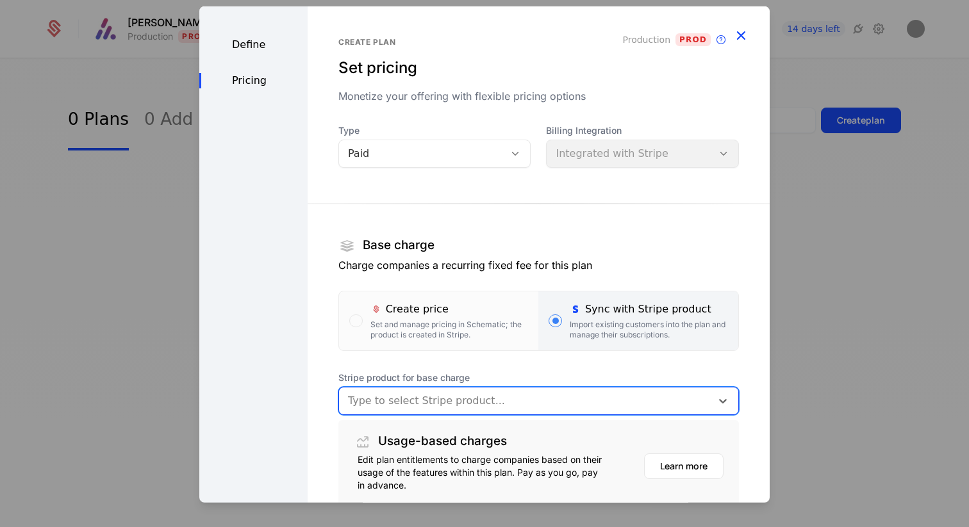
click at [743, 35] on icon "button" at bounding box center [740, 34] width 17 height 17
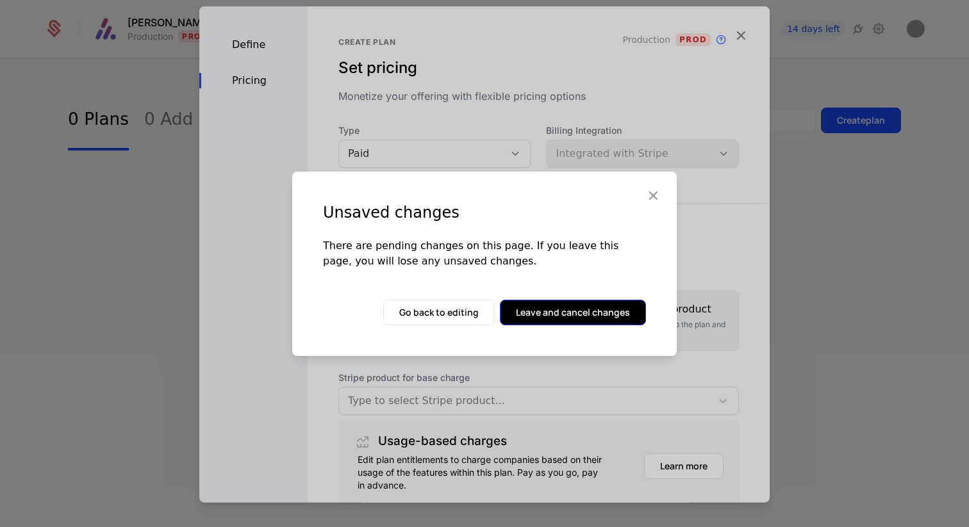
click at [541, 317] on button "Leave and cancel changes" at bounding box center [573, 313] width 146 height 26
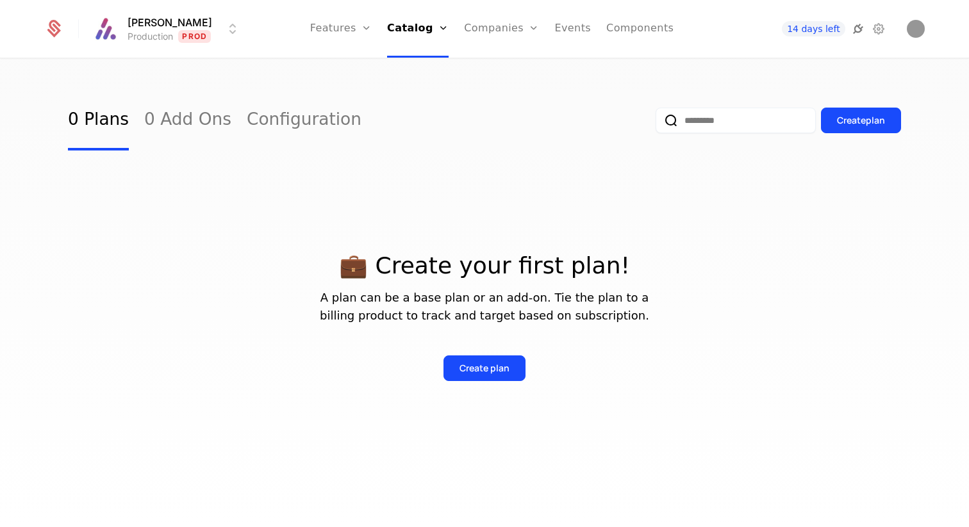
click at [862, 31] on icon at bounding box center [857, 28] width 15 height 15
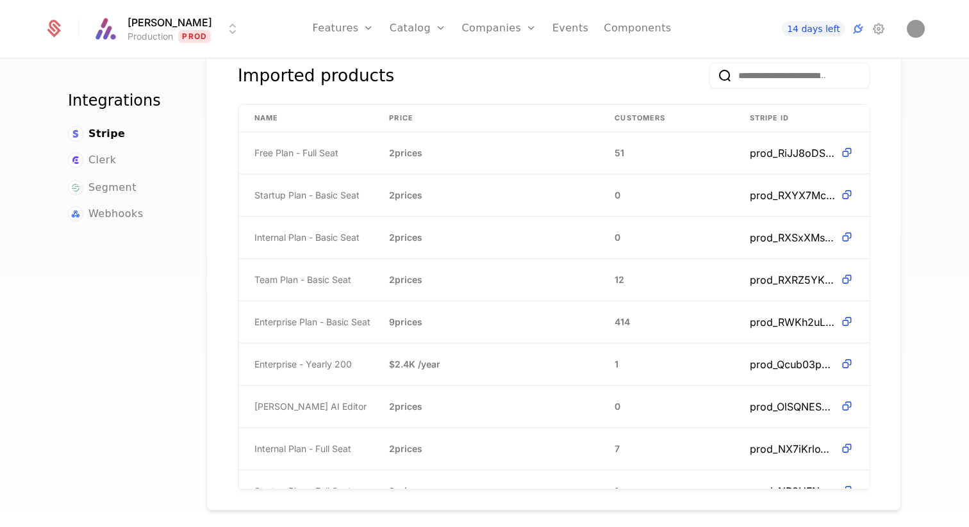
scroll to position [283, 0]
